Goal: Task Accomplishment & Management: Use online tool/utility

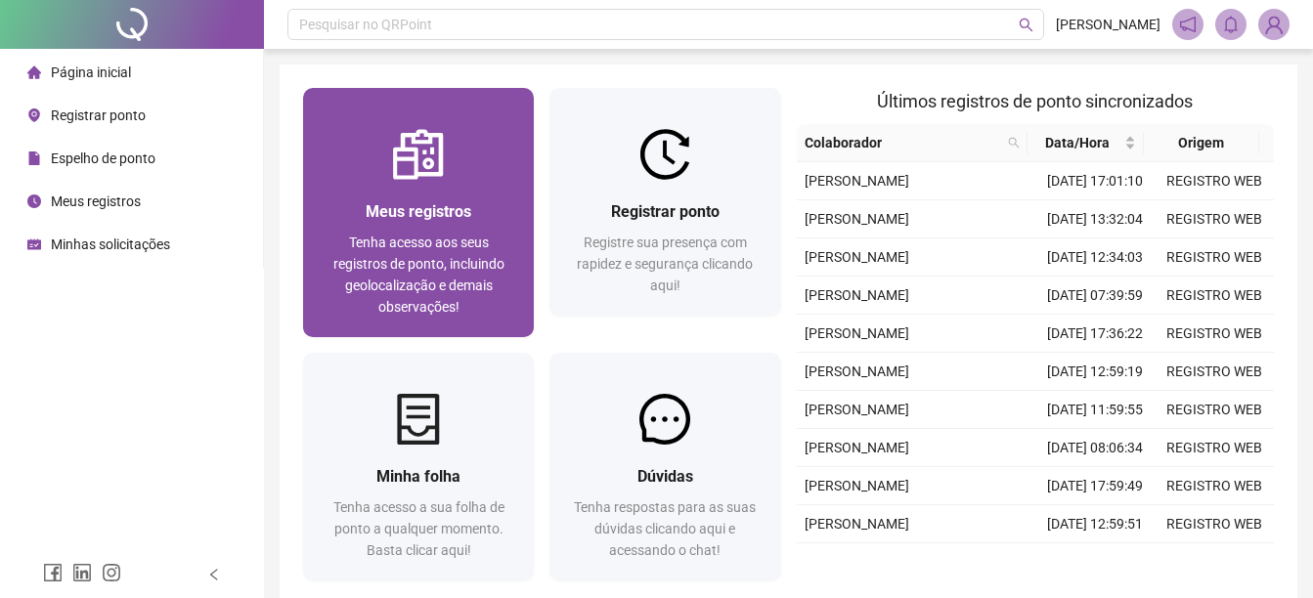
click at [428, 212] on span "Meus registros" at bounding box center [419, 211] width 106 height 19
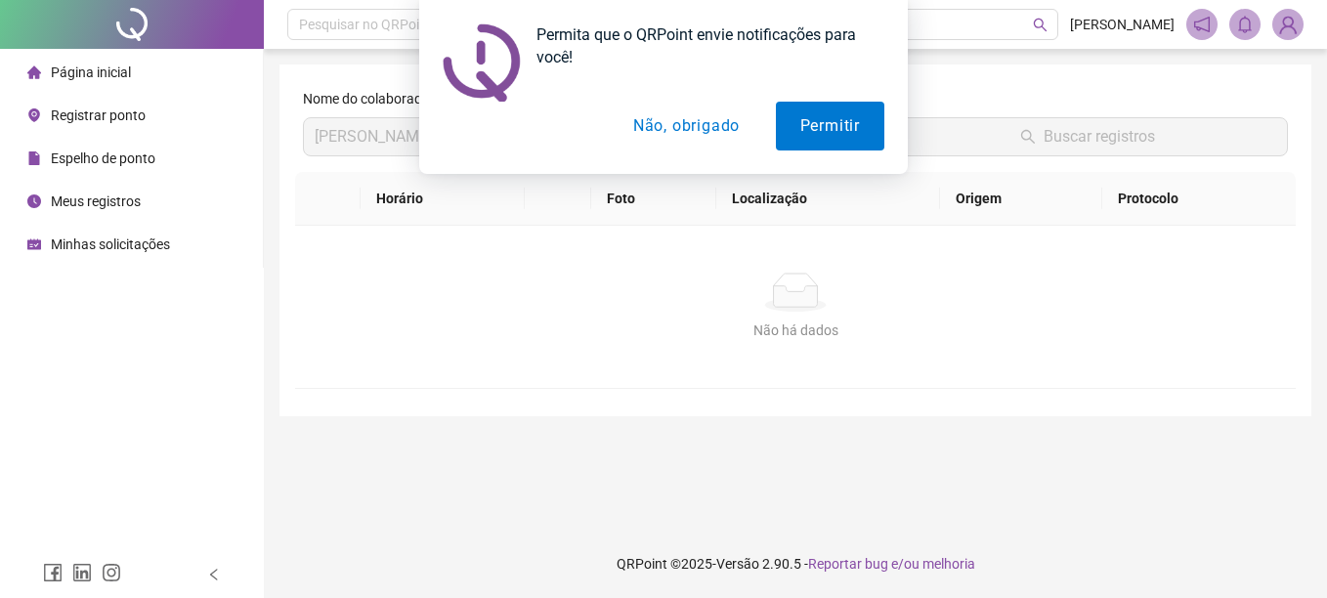
click at [708, 130] on button "Não, obrigado" at bounding box center [686, 126] width 155 height 49
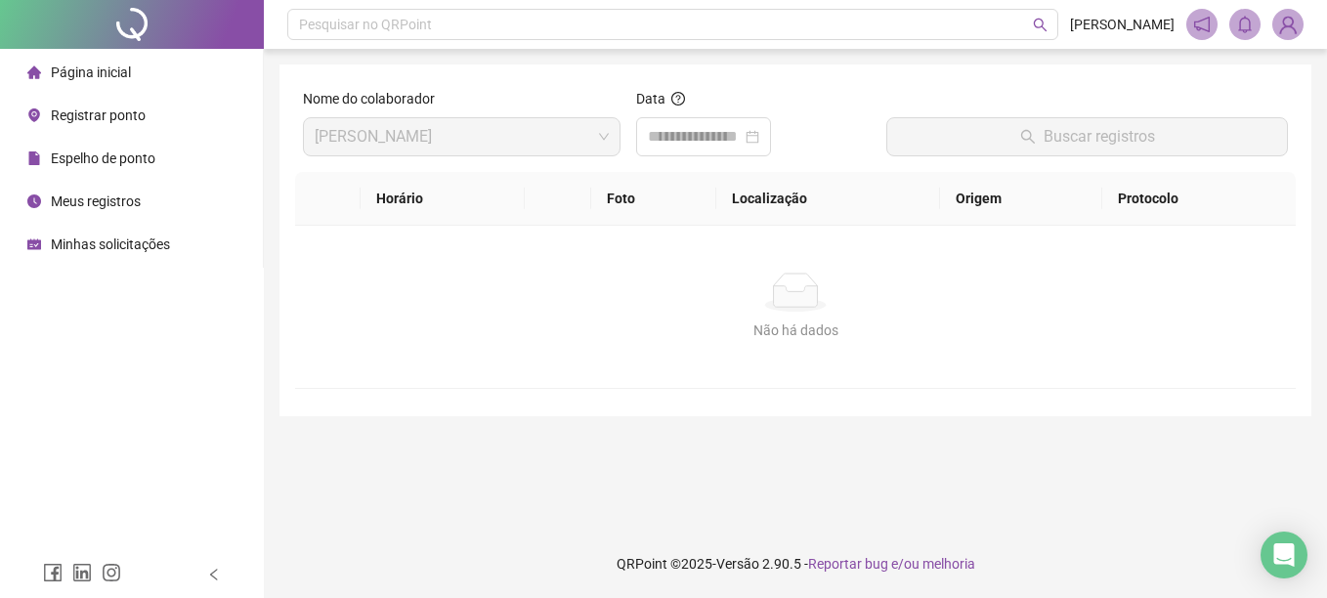
click at [91, 108] on span "Registrar ponto" at bounding box center [98, 116] width 95 height 16
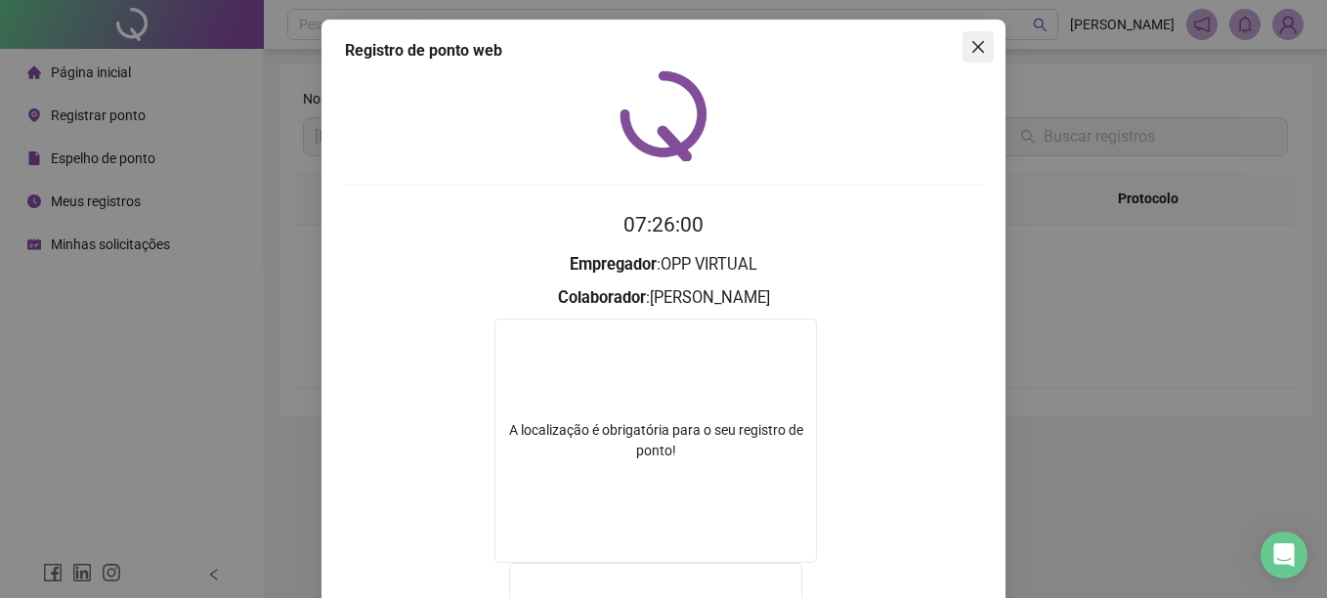
click at [971, 48] on icon "close" at bounding box center [979, 47] width 16 height 16
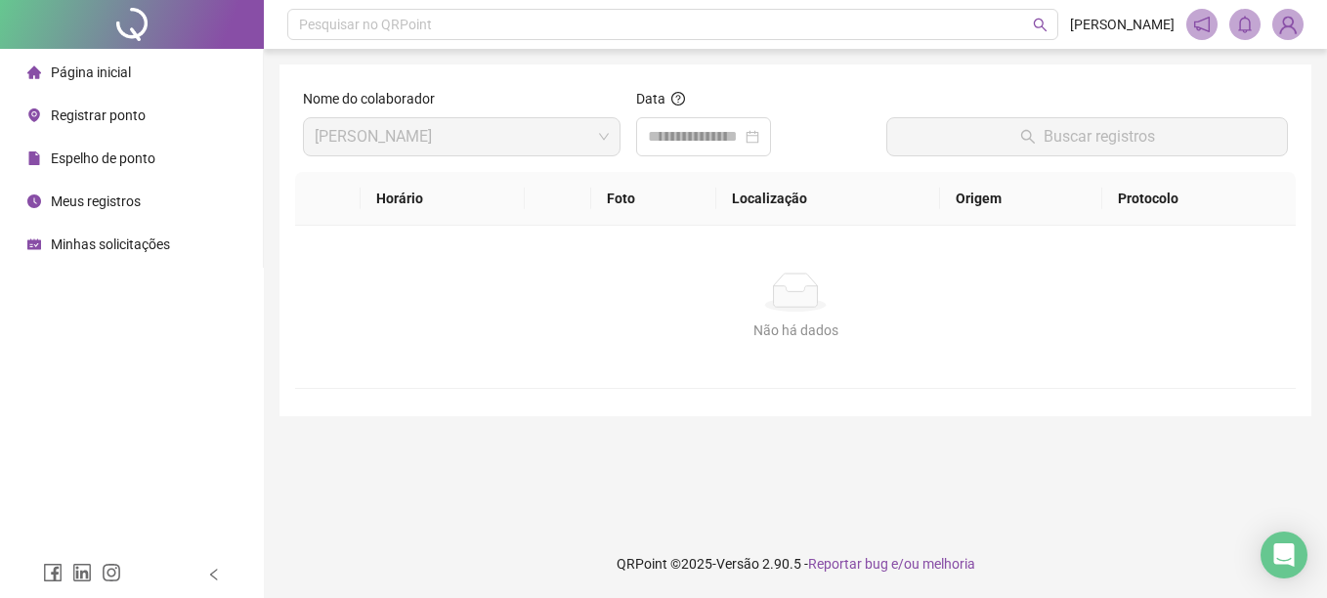
click at [81, 157] on span "Espelho de ponto" at bounding box center [103, 159] width 105 height 16
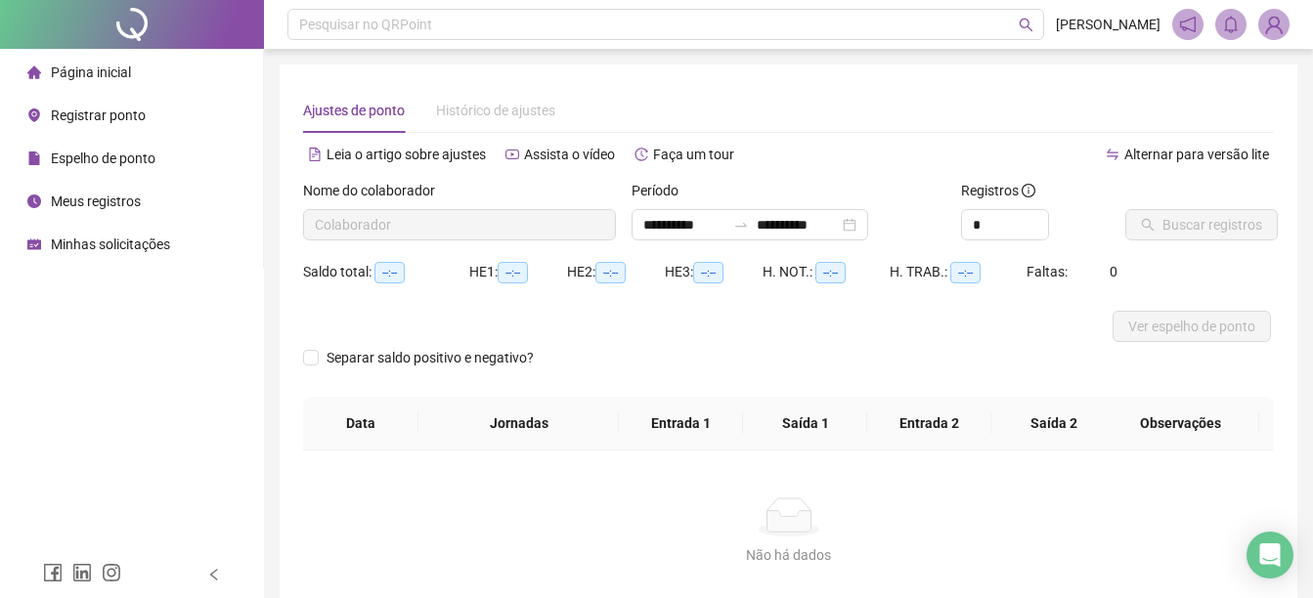
type input "**********"
click at [97, 121] on span "Registrar ponto" at bounding box center [98, 116] width 95 height 16
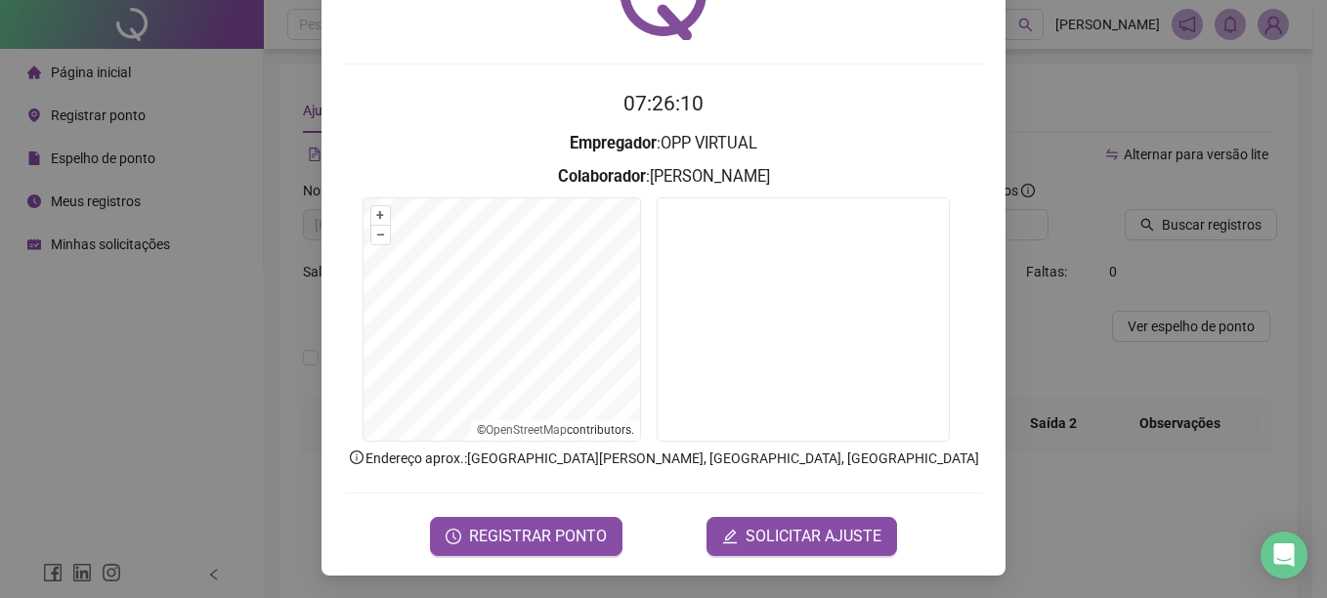
scroll to position [122, 0]
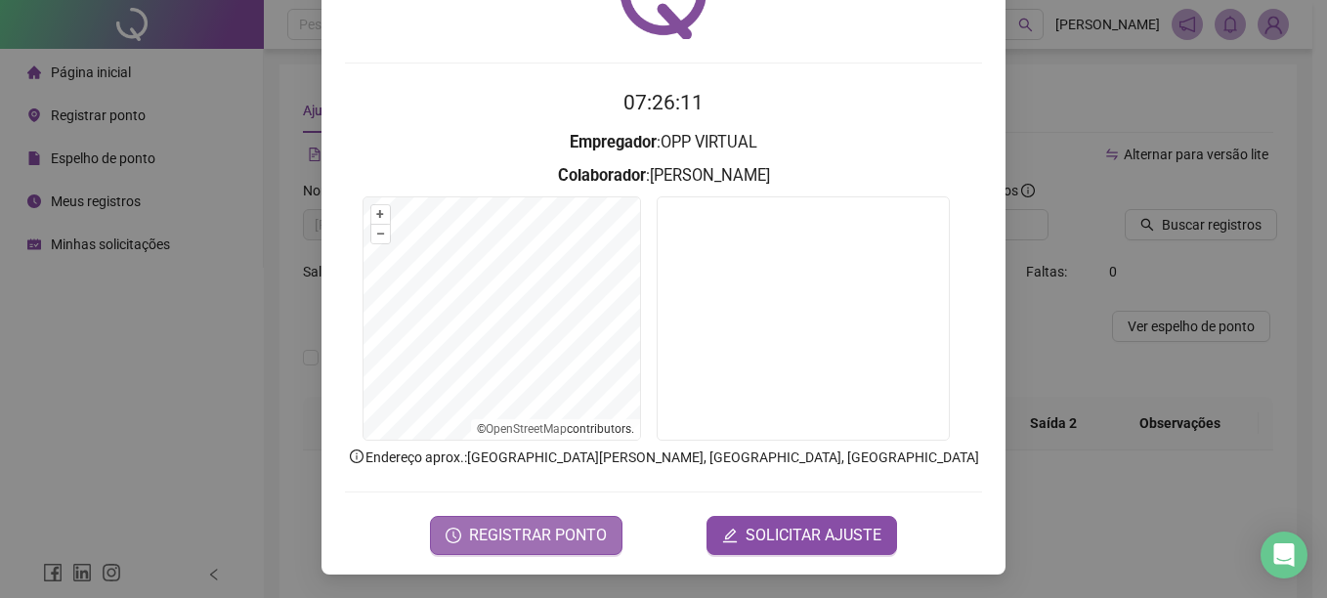
click at [479, 528] on span "REGISTRAR PONTO" at bounding box center [538, 535] width 138 height 23
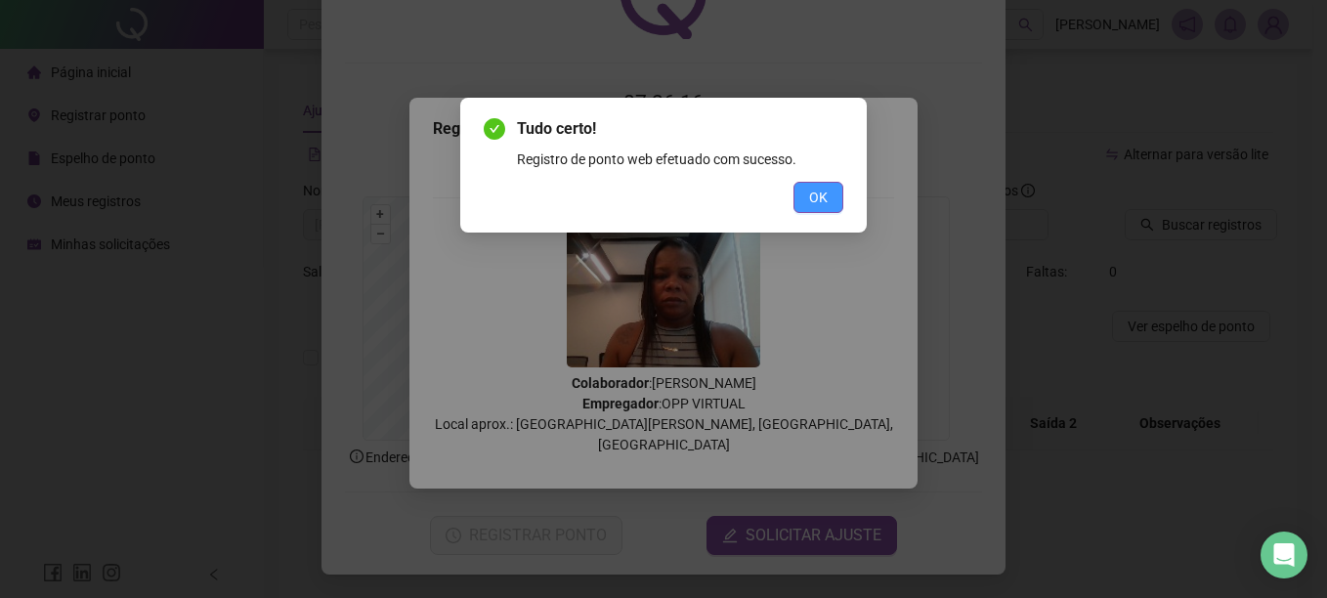
click at [827, 211] on button "OK" at bounding box center [819, 197] width 50 height 31
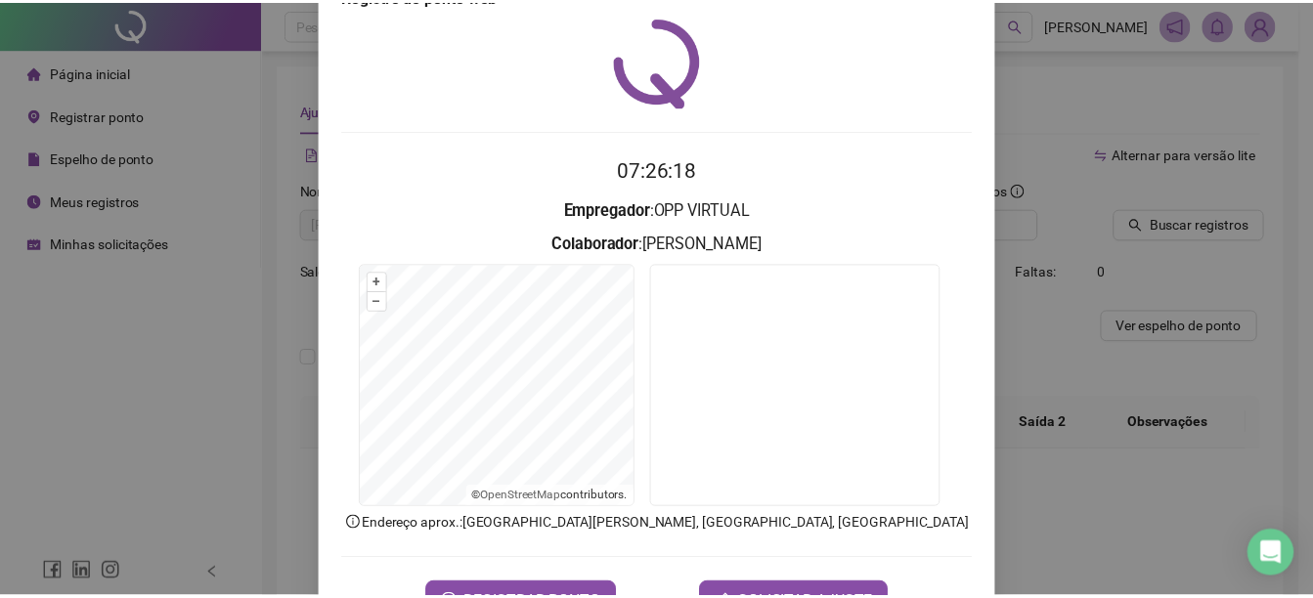
scroll to position [0, 0]
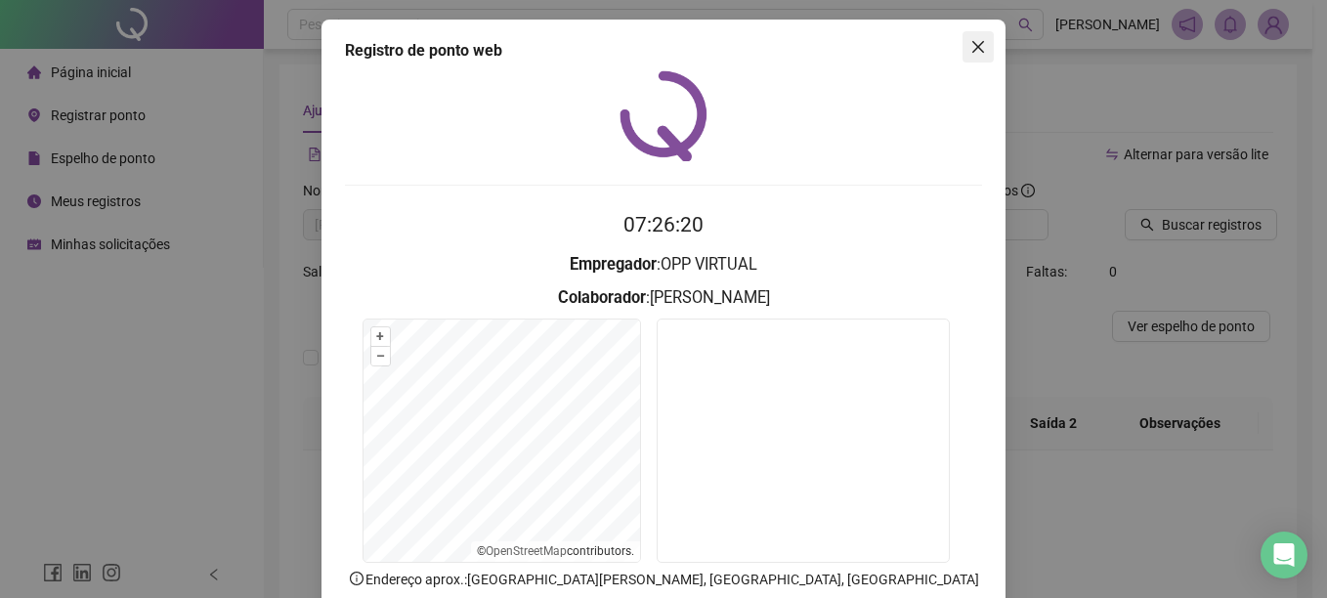
click at [975, 51] on icon "close" at bounding box center [979, 47] width 12 height 12
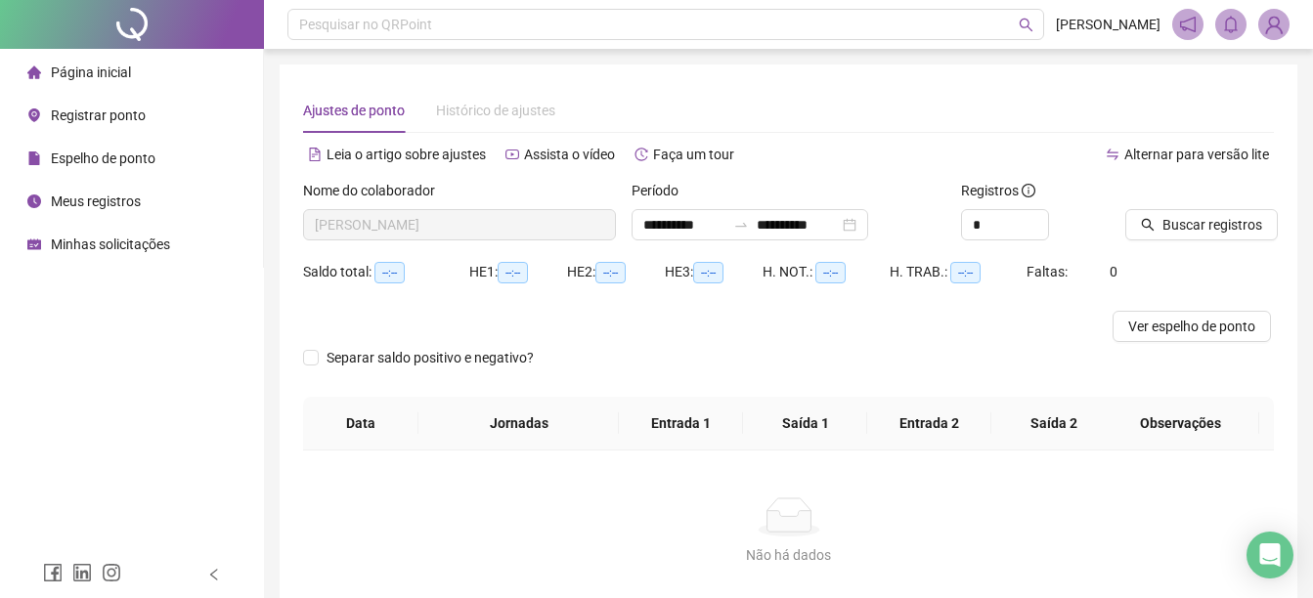
click at [85, 72] on span "Página inicial" at bounding box center [91, 73] width 80 height 16
